Goal: Find specific page/section: Find specific page/section

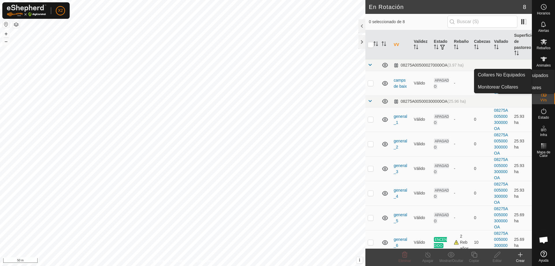
click at [547, 80] on es-neckbands-svg-icon at bounding box center [544, 76] width 10 height 9
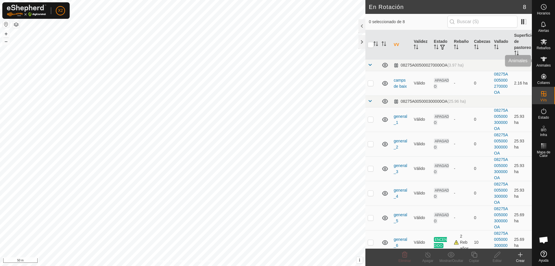
click at [544, 58] on icon at bounding box center [544, 59] width 6 height 5
